Goal: Transaction & Acquisition: Register for event/course

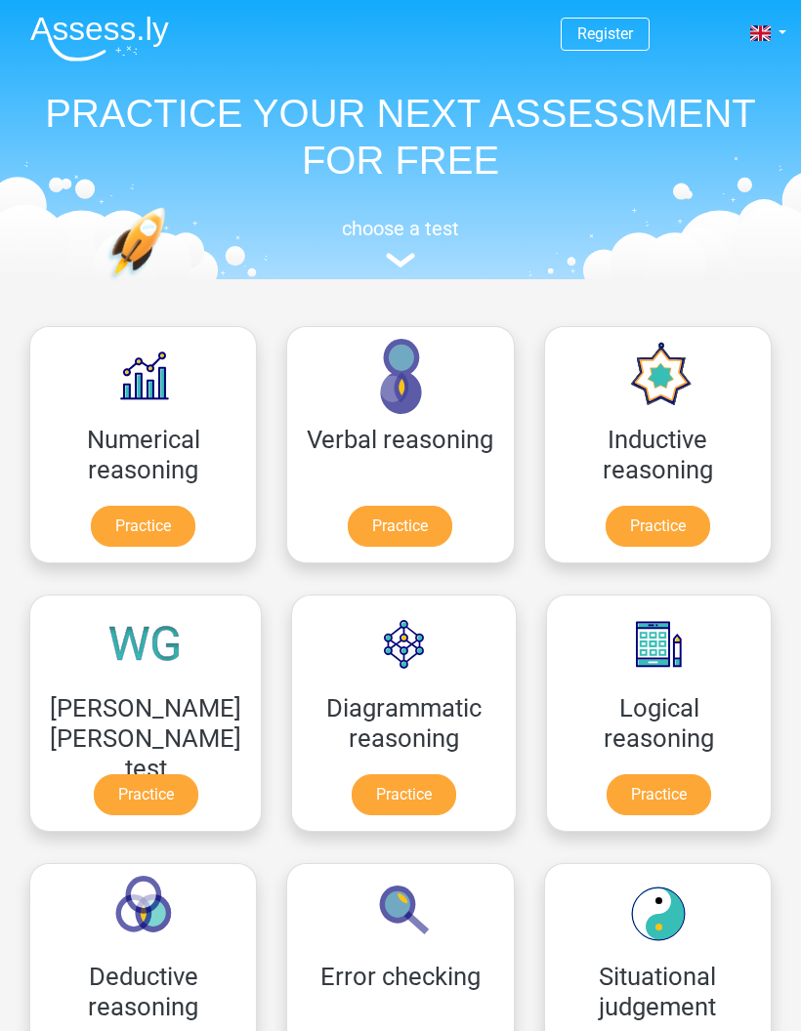
click at [626, 28] on link "Register" at bounding box center [605, 33] width 56 height 19
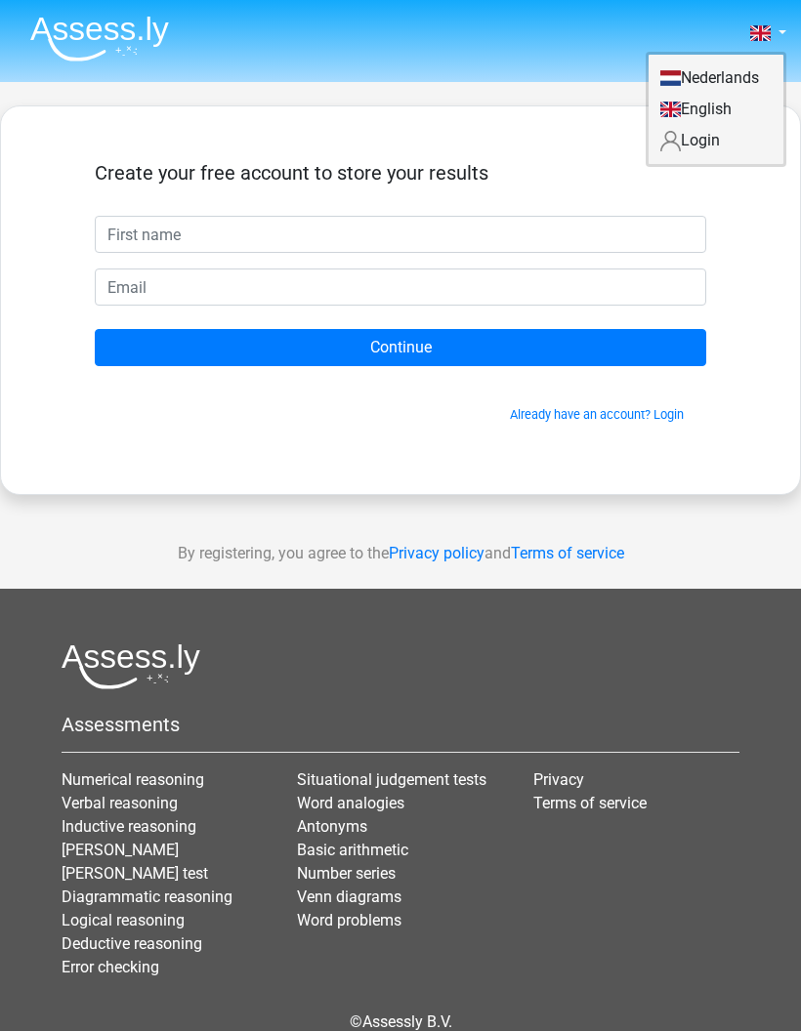
click at [587, 48] on nav "Nederlands English" at bounding box center [401, 34] width 772 height 63
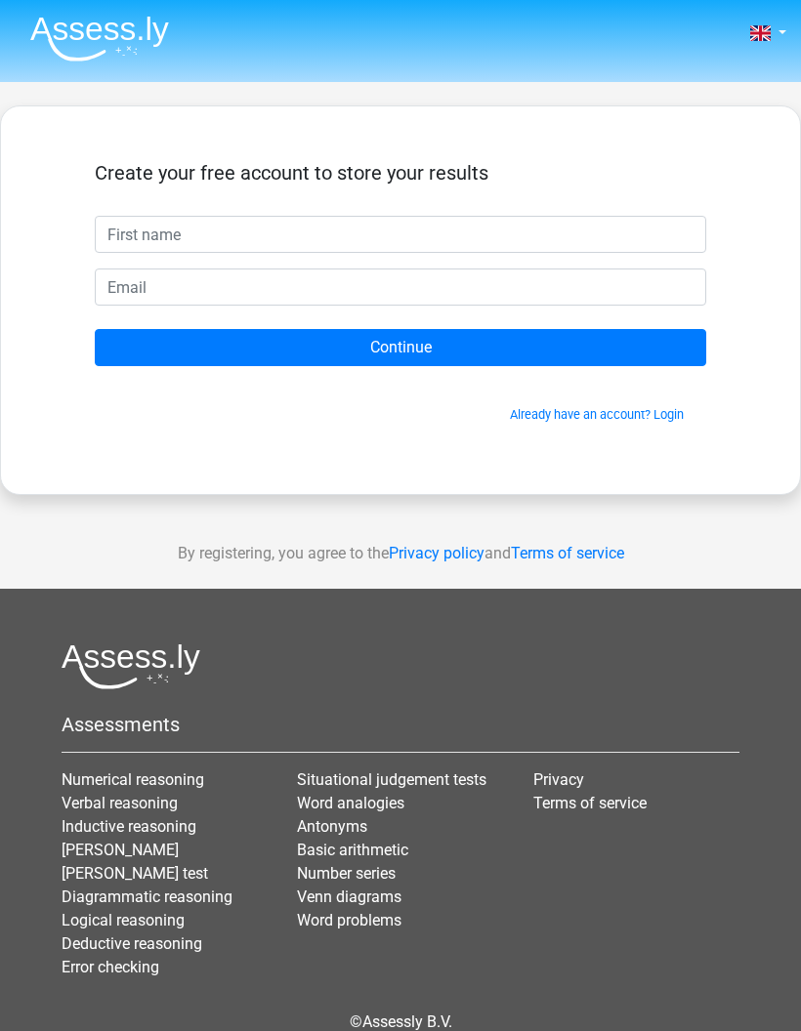
click at [763, 32] on span at bounding box center [760, 33] width 21 height 16
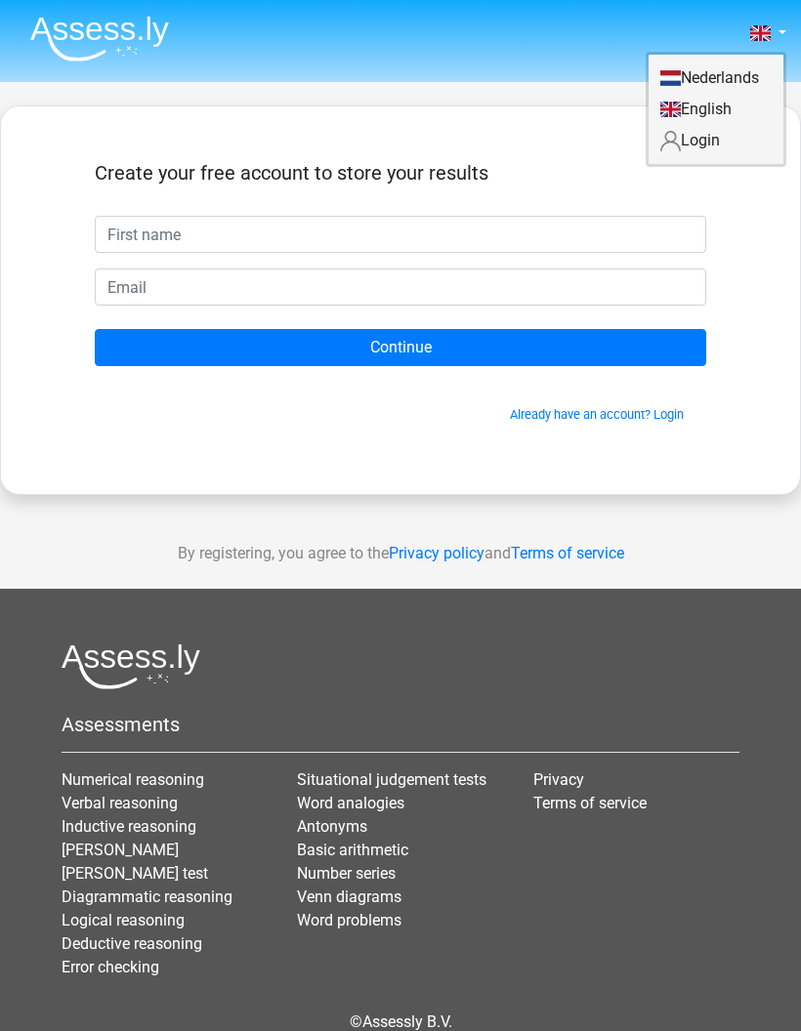
click at [707, 146] on link "Login" at bounding box center [715, 140] width 135 height 31
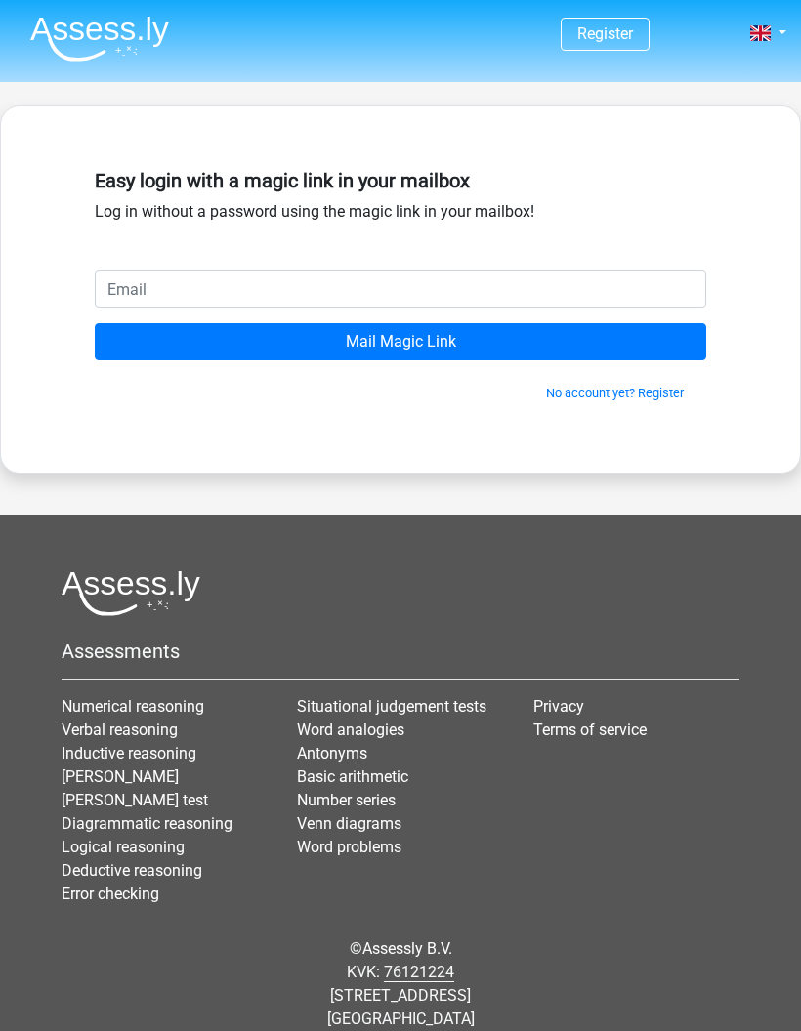
click at [471, 282] on input "email" at bounding box center [400, 289] width 611 height 37
click at [397, 278] on input "email" at bounding box center [400, 289] width 611 height 37
click at [455, 342] on input "Mail Magic Link" at bounding box center [400, 341] width 611 height 37
click at [524, 329] on input "Mail Magic Link" at bounding box center [400, 341] width 611 height 37
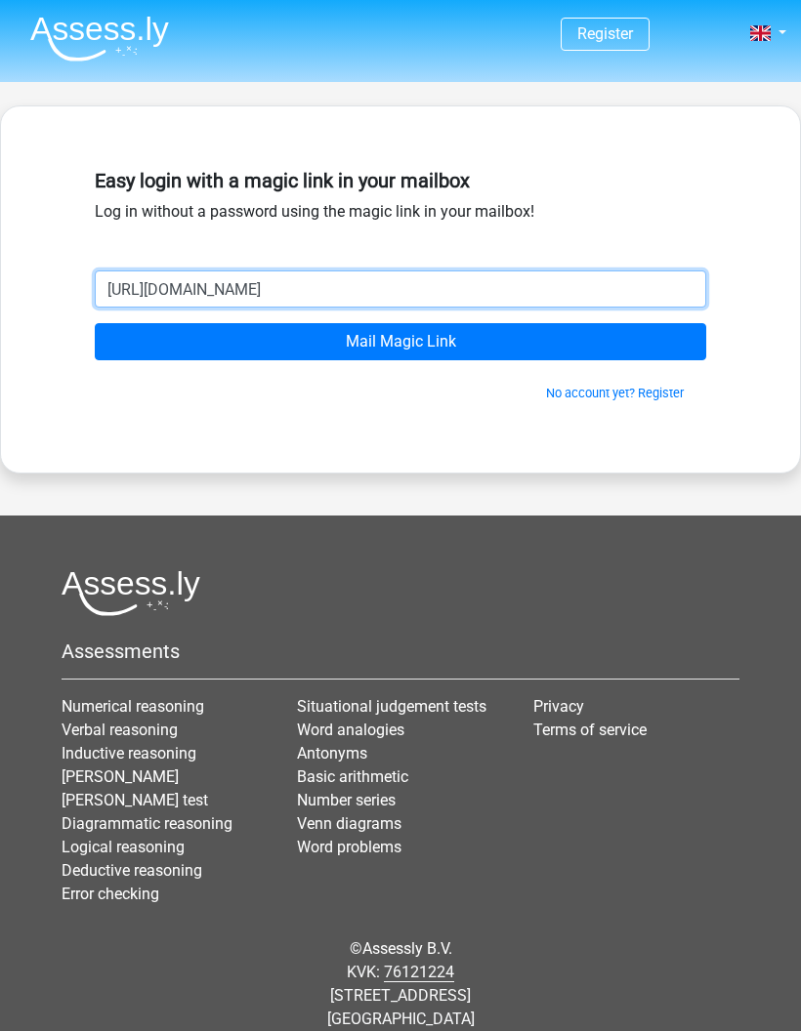
click at [561, 300] on input "https://assess.ly/en/" at bounding box center [400, 289] width 611 height 37
type input "h"
click at [356, 288] on input "email" at bounding box center [400, 289] width 611 height 37
paste input "[EMAIL_ADDRESS][DOMAIN_NAME]"
type input "[EMAIL_ADDRESS][DOMAIN_NAME]"
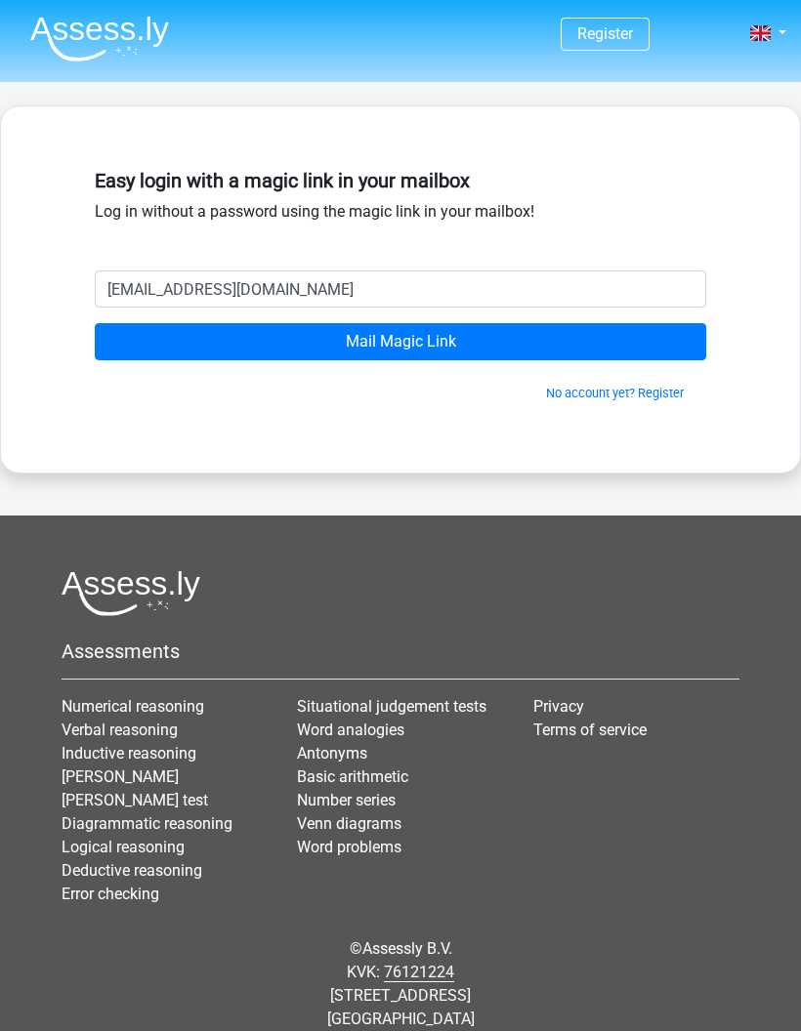
click at [425, 342] on input "Mail Magic Link" at bounding box center [400, 341] width 611 height 37
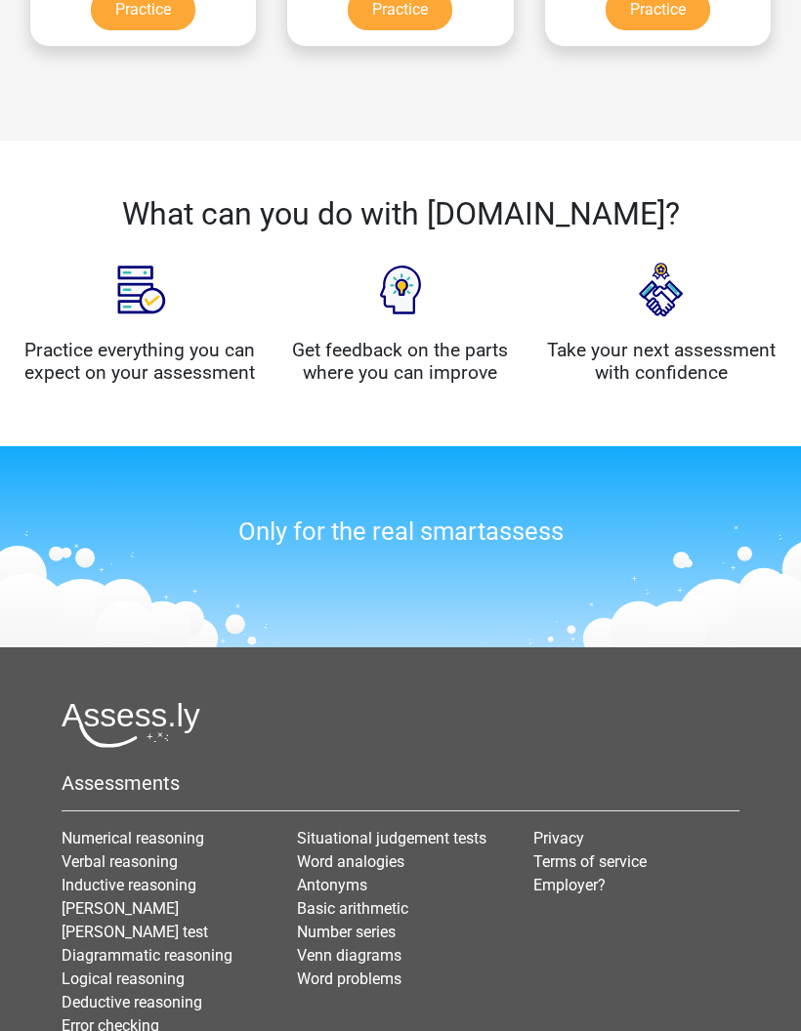
scroll to position [1754, 0]
